Goal: Task Accomplishment & Management: Use online tool/utility

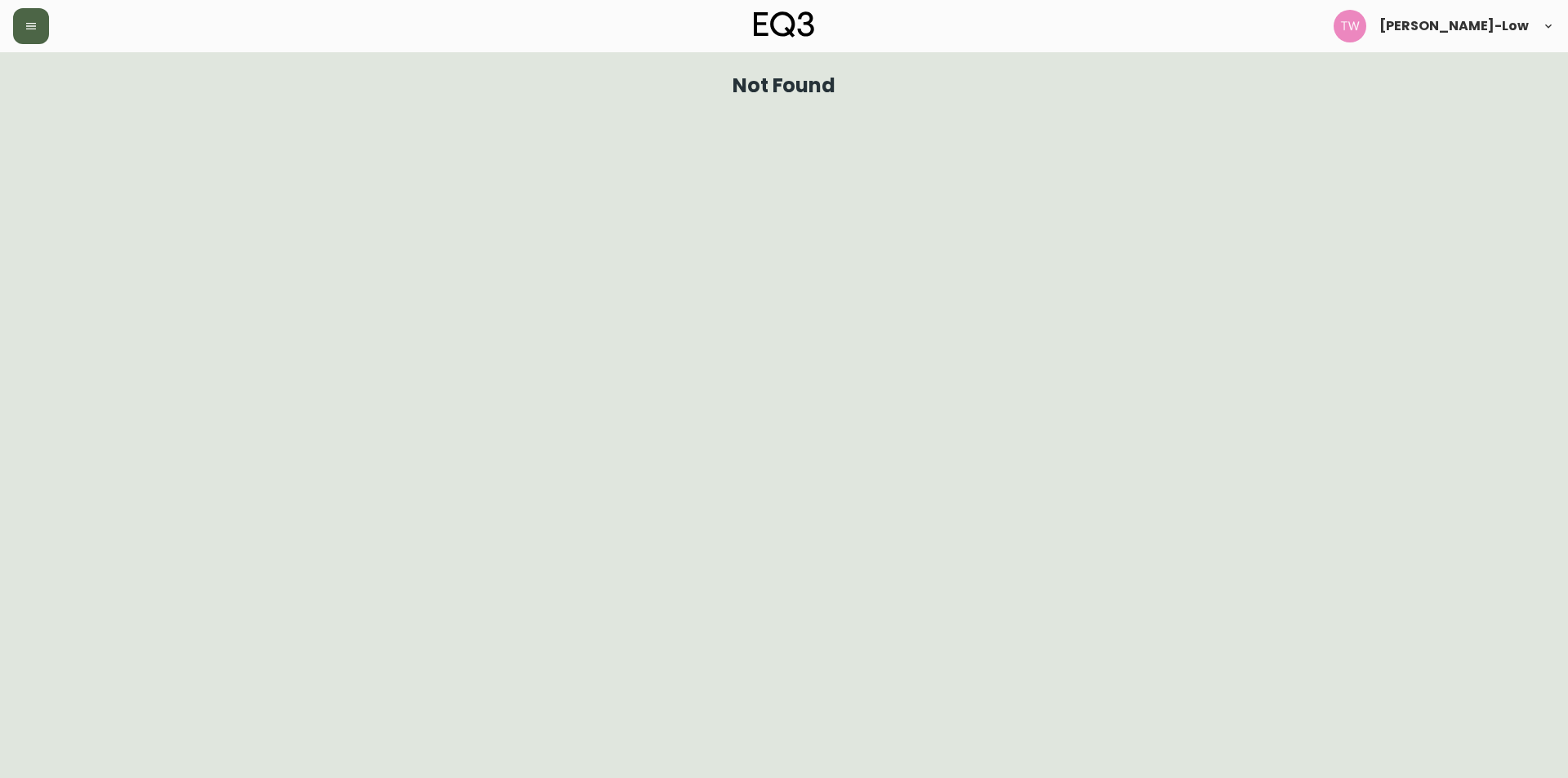
click at [35, 30] on icon "button" at bounding box center [31, 26] width 13 height 13
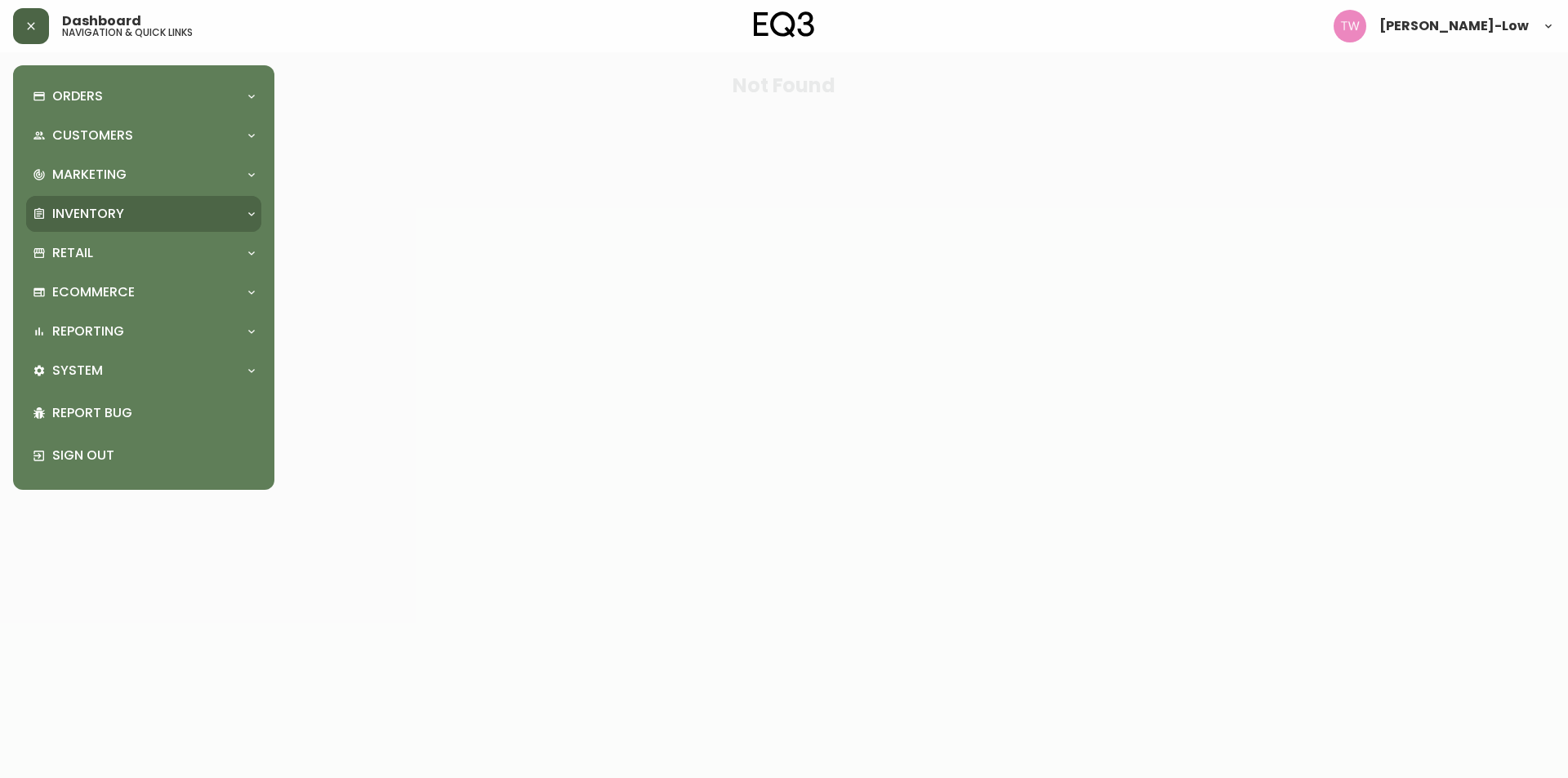
click at [129, 209] on div "Inventory" at bounding box center [136, 214] width 206 height 18
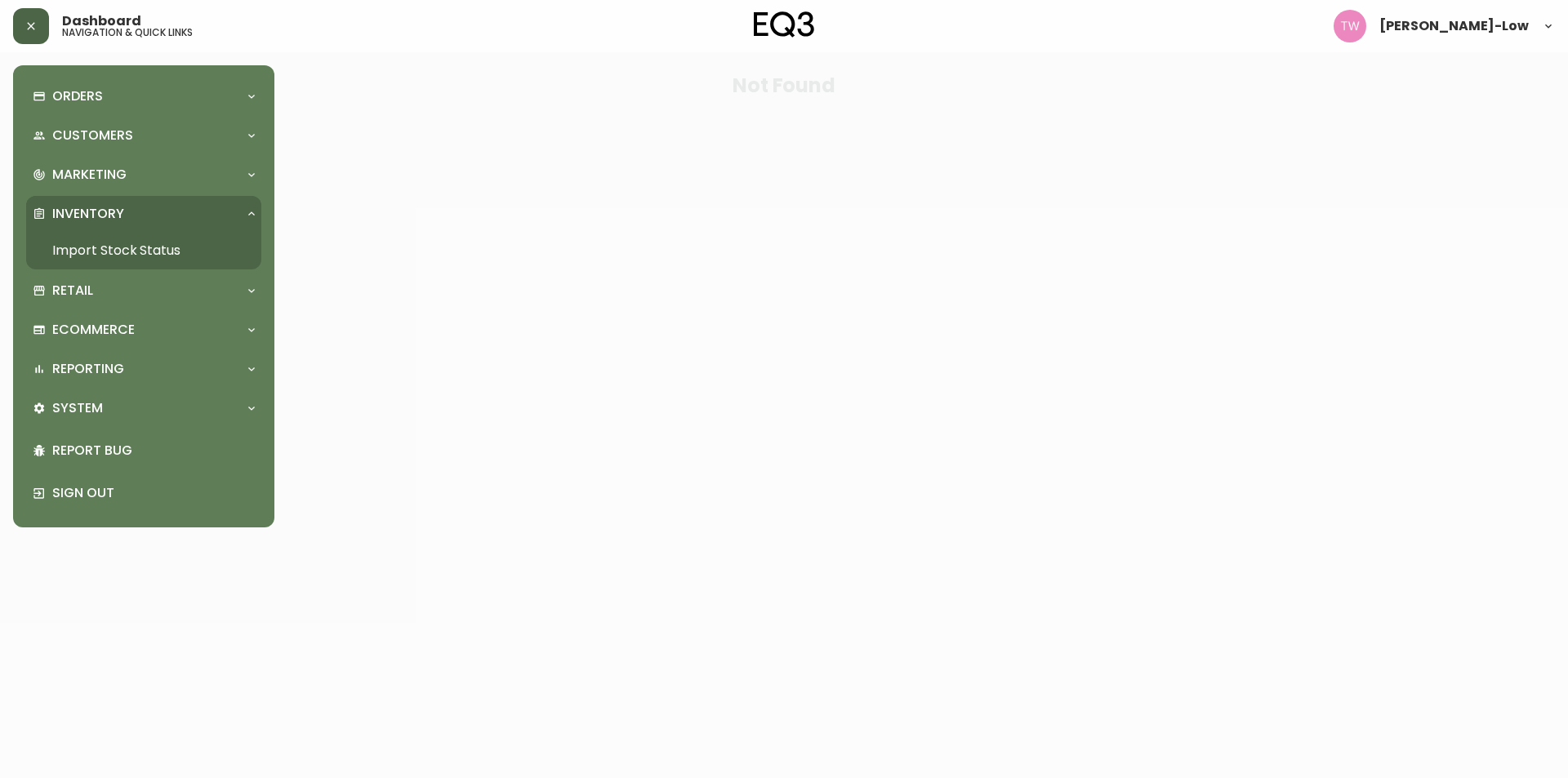
click at [138, 244] on link "Import Stock Status" at bounding box center [143, 251] width 235 height 38
